Goal: Transaction & Acquisition: Purchase product/service

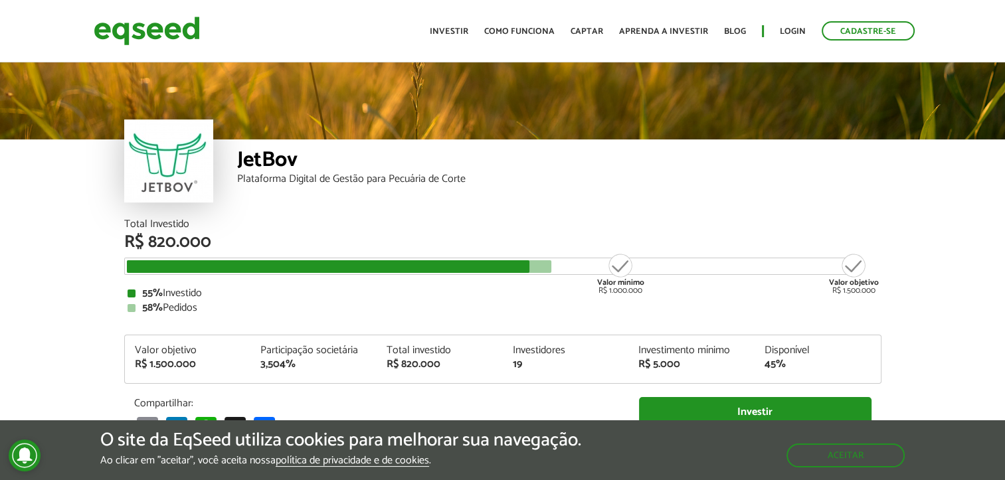
scroll to position [1578, 0]
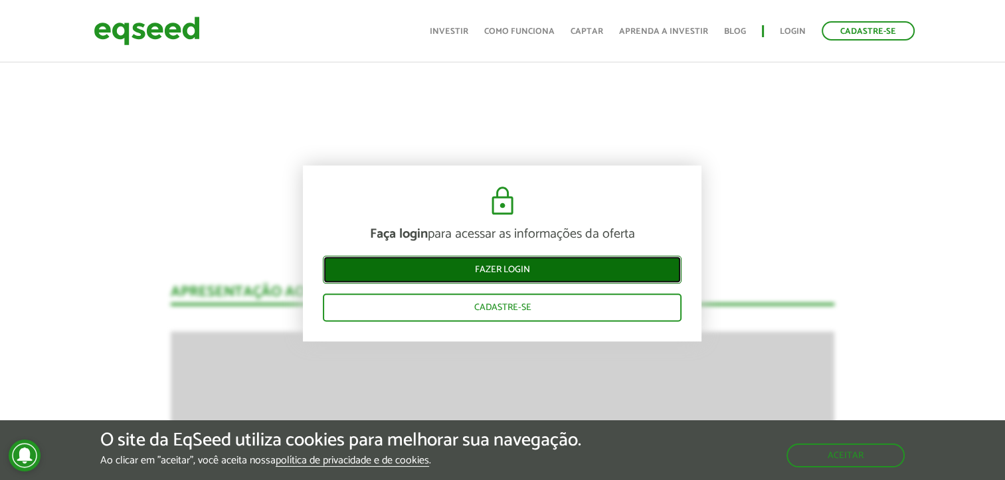
click at [627, 272] on link "Fazer login" at bounding box center [502, 270] width 359 height 28
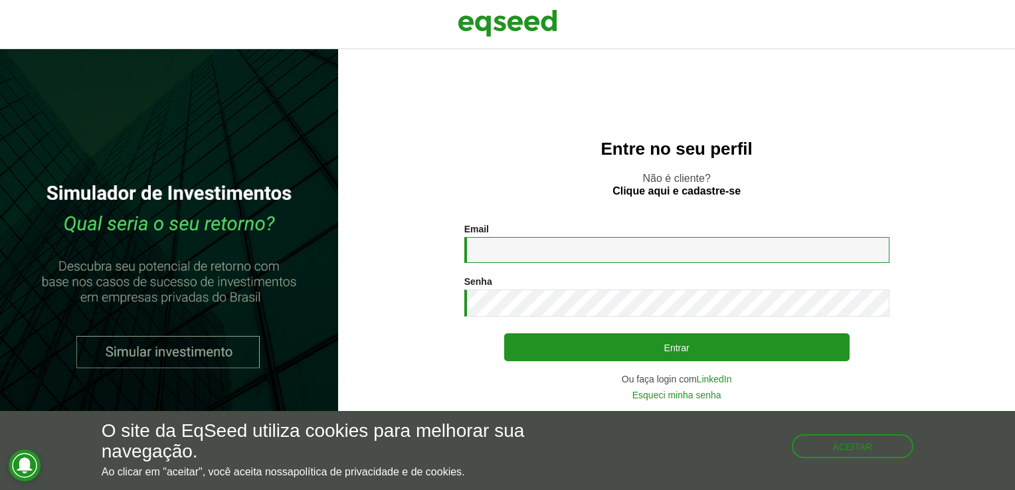
click at [616, 256] on input "Email *" at bounding box center [676, 250] width 425 height 26
type input "**********"
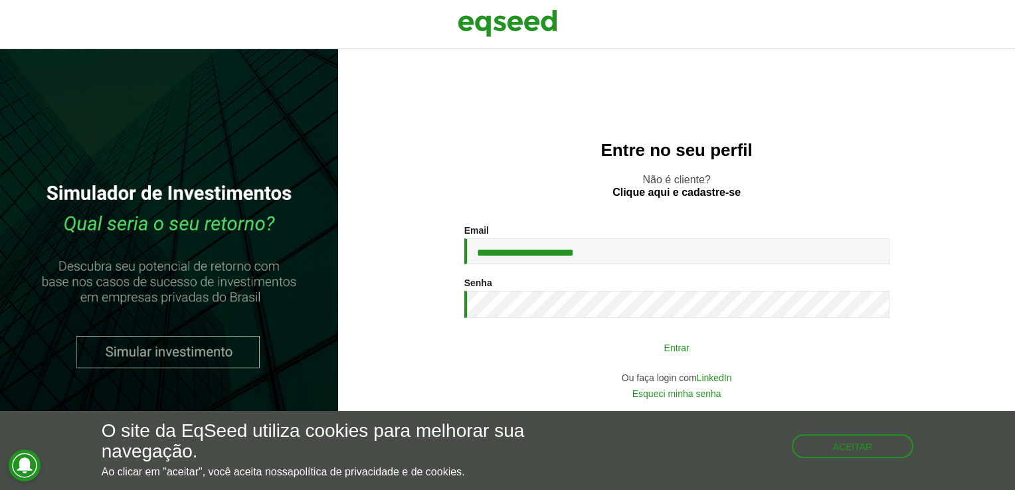
click at [688, 347] on button "Entrar" at bounding box center [676, 347] width 345 height 25
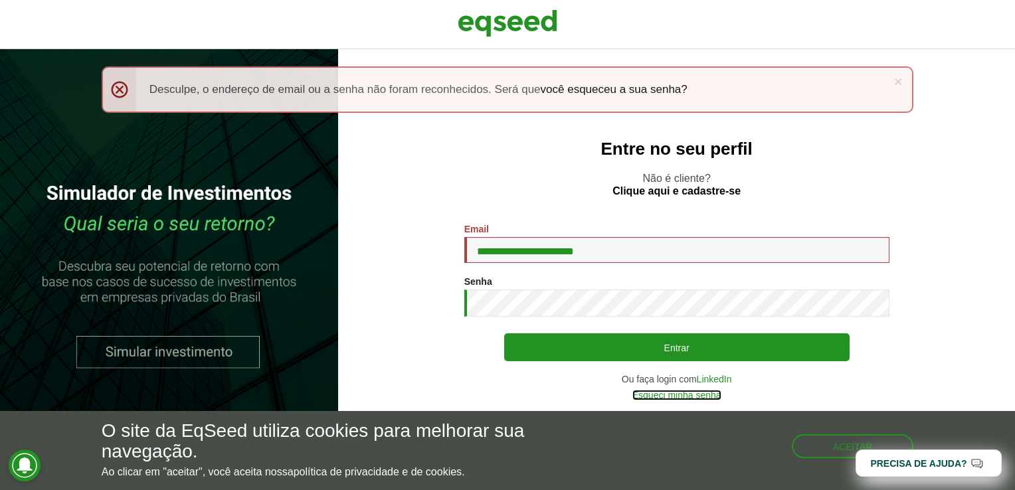
click at [649, 396] on link "Esqueci minha senha" at bounding box center [676, 394] width 89 height 9
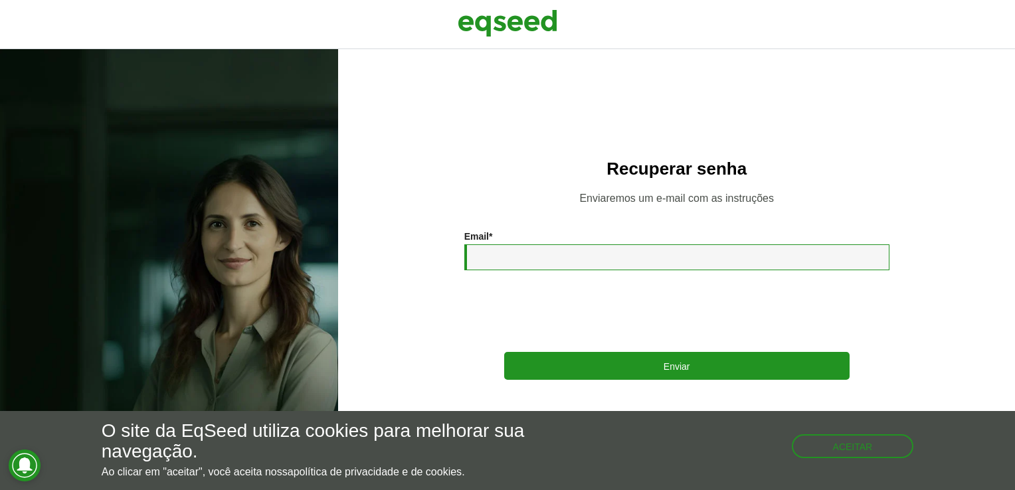
click at [515, 257] on input "Email *" at bounding box center [676, 257] width 425 height 26
type input "**********"
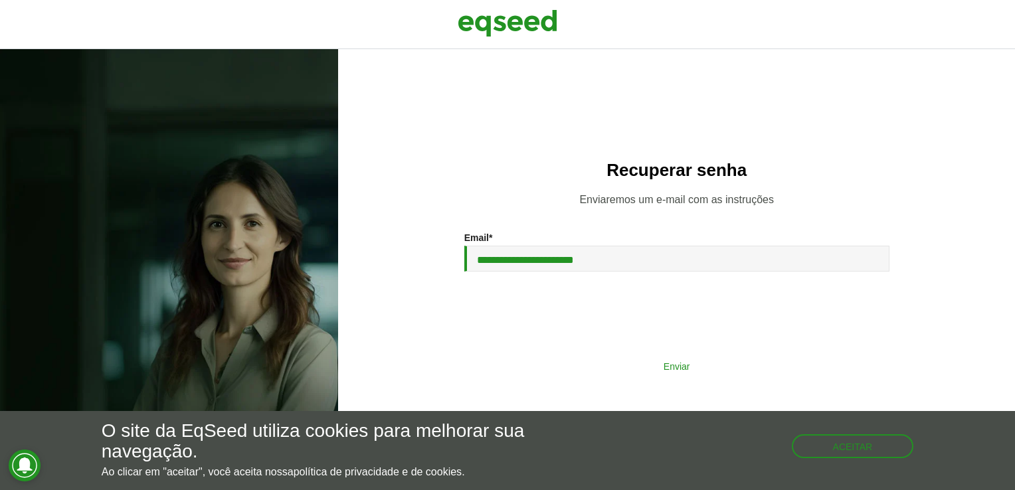
click at [681, 370] on button "Enviar" at bounding box center [676, 365] width 345 height 25
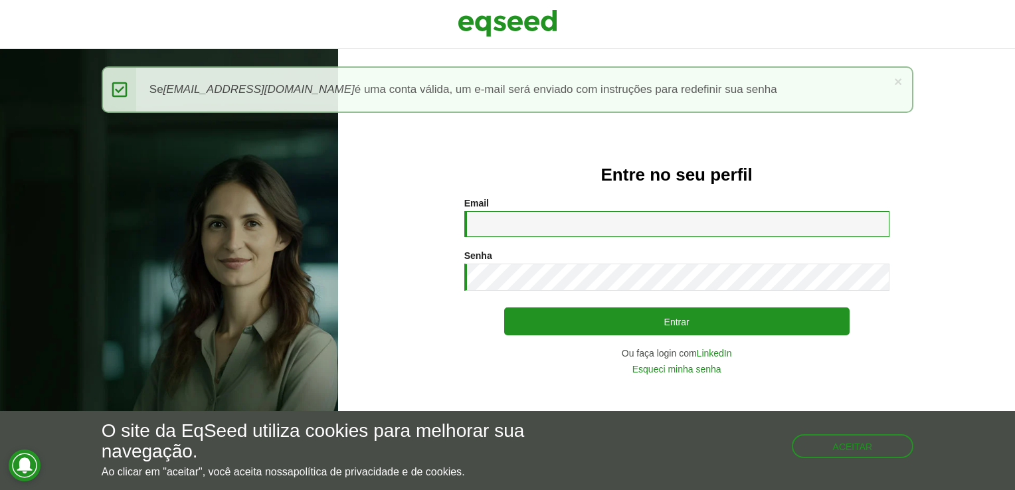
click at [529, 219] on input "Email *" at bounding box center [676, 224] width 425 height 26
type input "*"
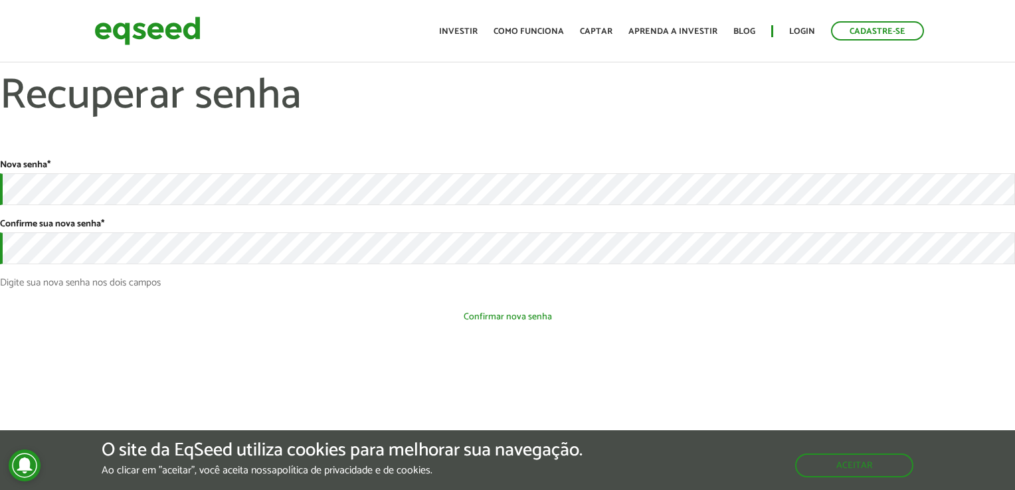
click at [491, 313] on button "Confirmar nova senha" at bounding box center [507, 316] width 1015 height 25
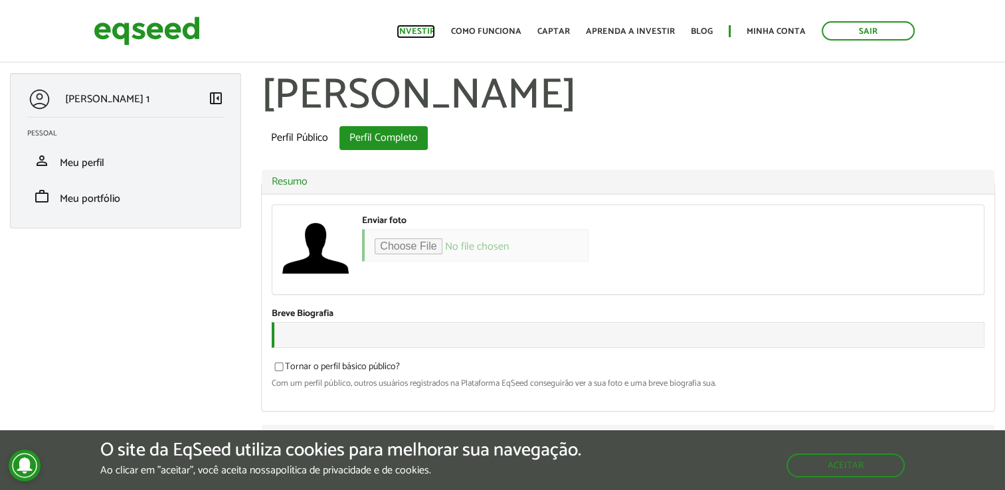
click at [419, 33] on link "Investir" at bounding box center [415, 31] width 39 height 9
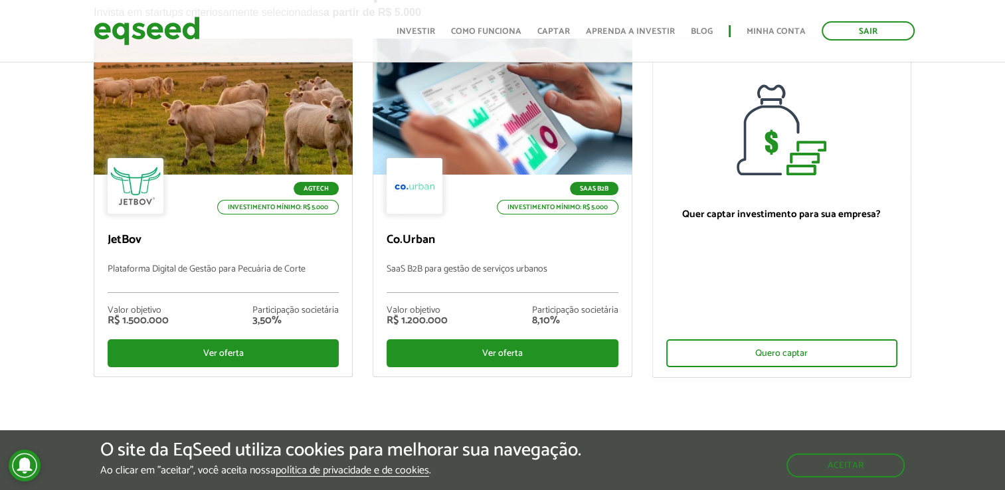
scroll to position [117, 0]
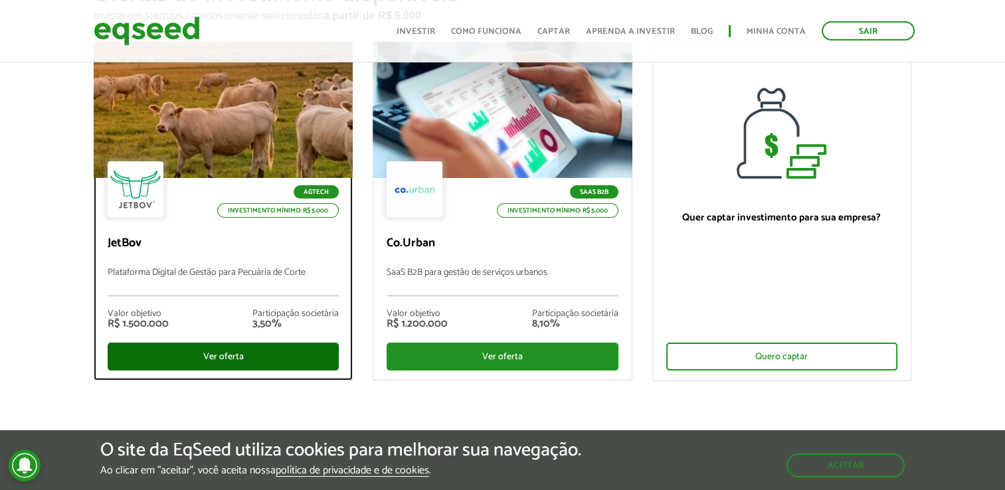
click at [297, 350] on div "Ver oferta" at bounding box center [223, 357] width 231 height 28
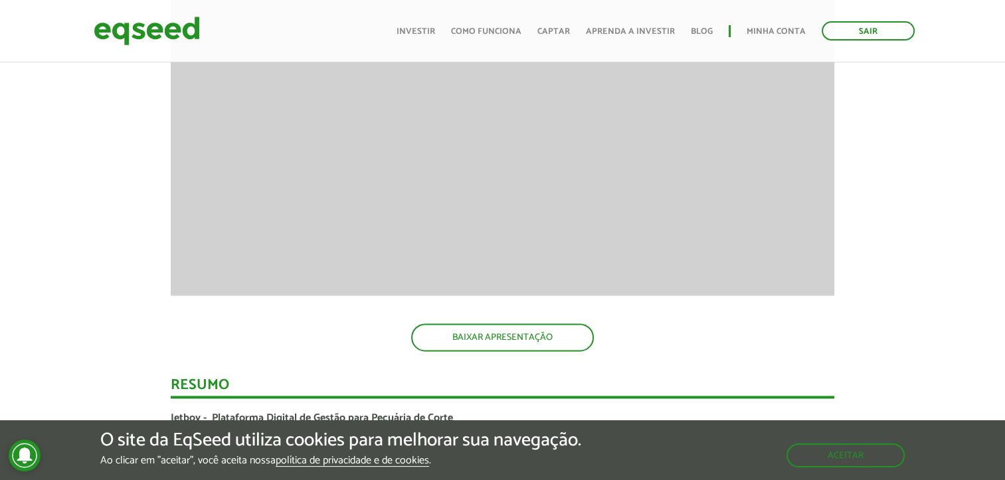
scroll to position [1871, 0]
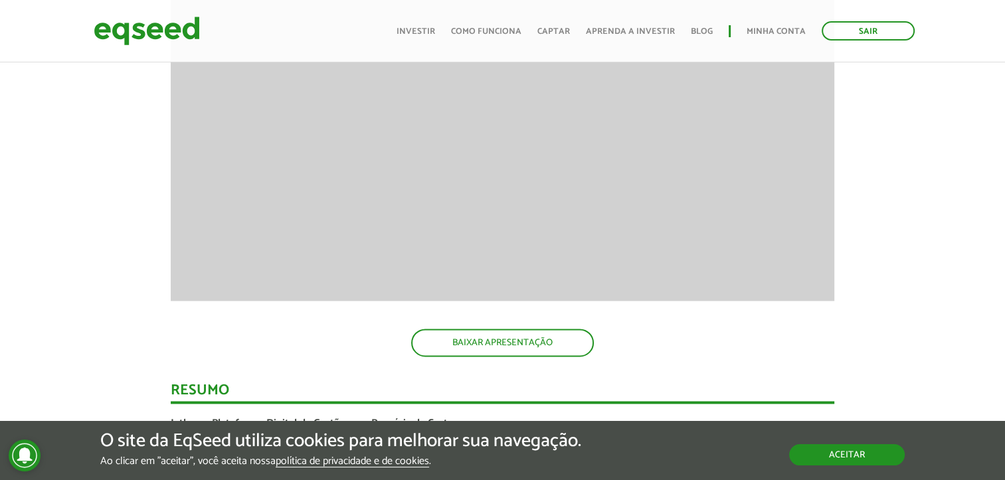
click at [851, 444] on button "Aceitar" at bounding box center [847, 454] width 116 height 21
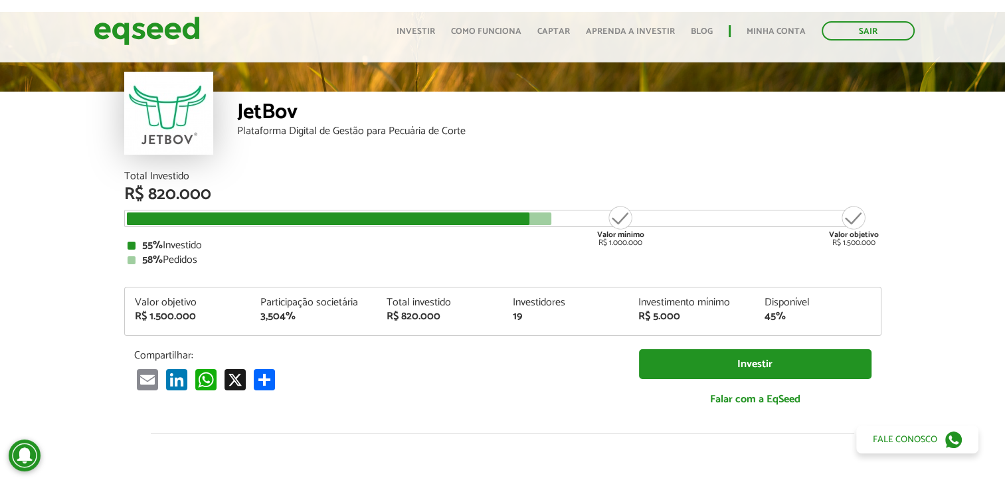
scroll to position [33, 0]
